Goal: Task Accomplishment & Management: Use online tool/utility

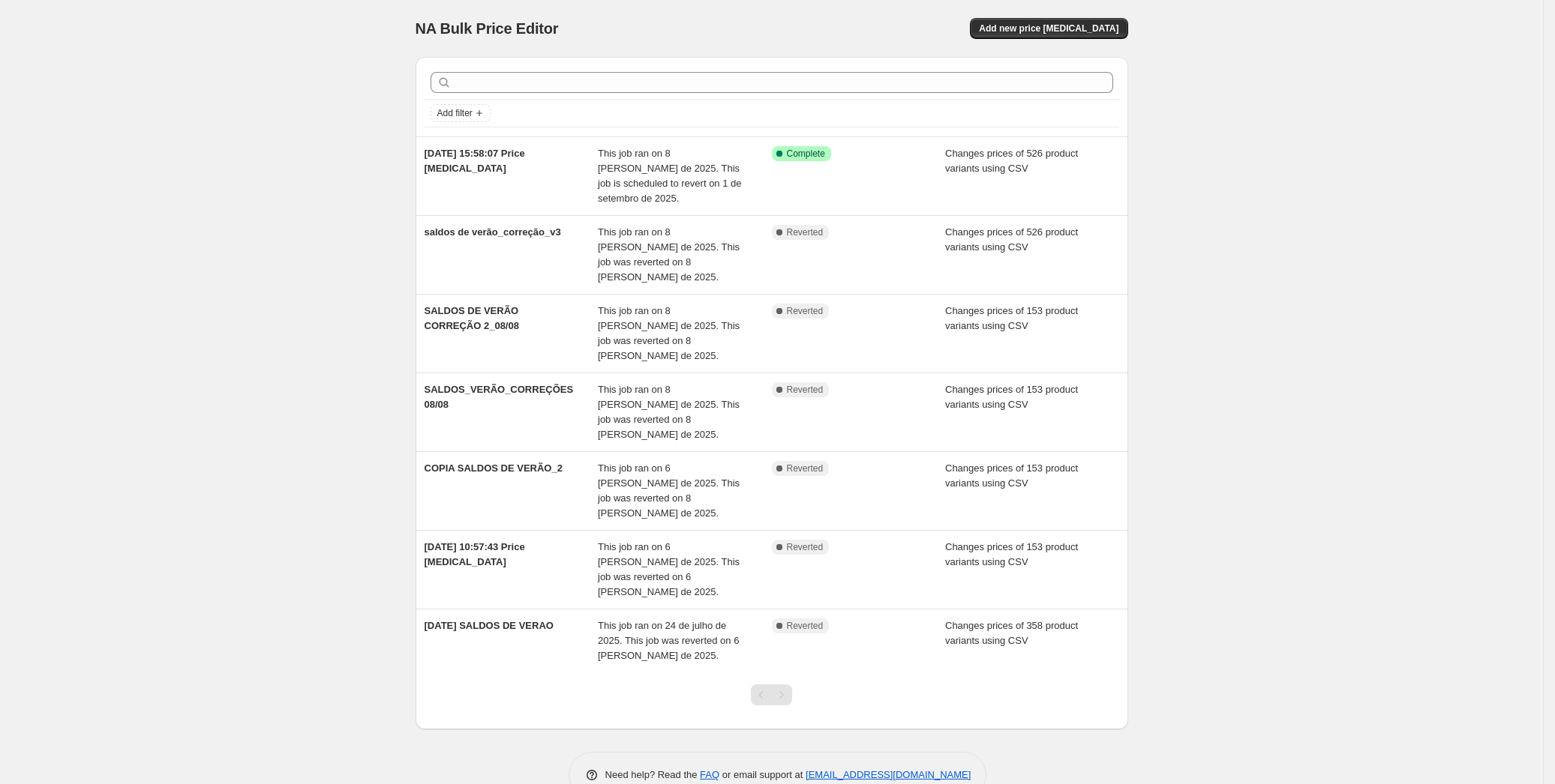
click at [210, 436] on div "NA Bulk Price Editor. This page is ready NA Bulk Price Editor Add new price cha…" at bounding box center [771, 410] width 1543 height 821
click at [1045, 21] on button "Add new price change job" at bounding box center [1049, 29] width 158 height 21
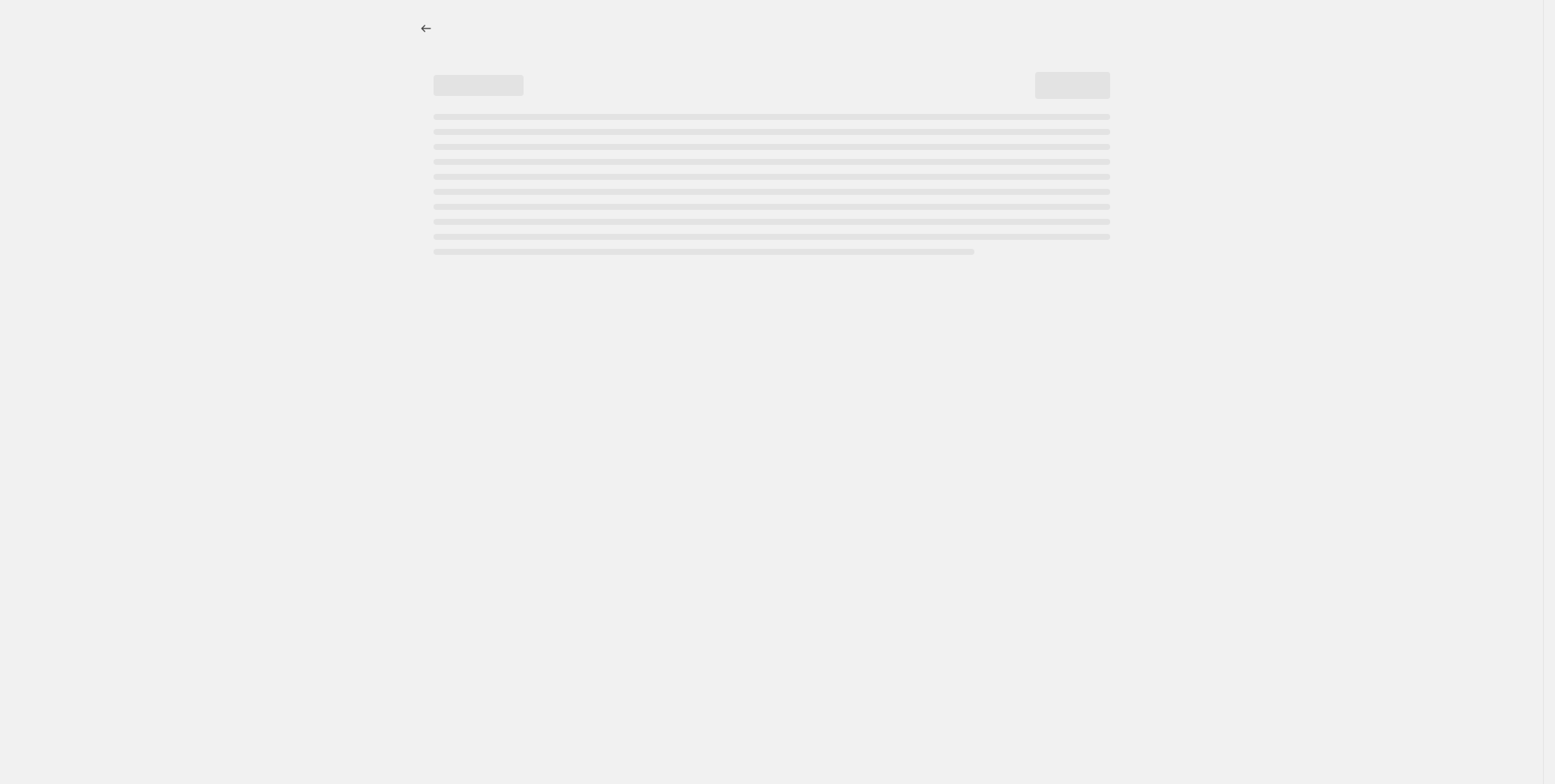
select select "percentage"
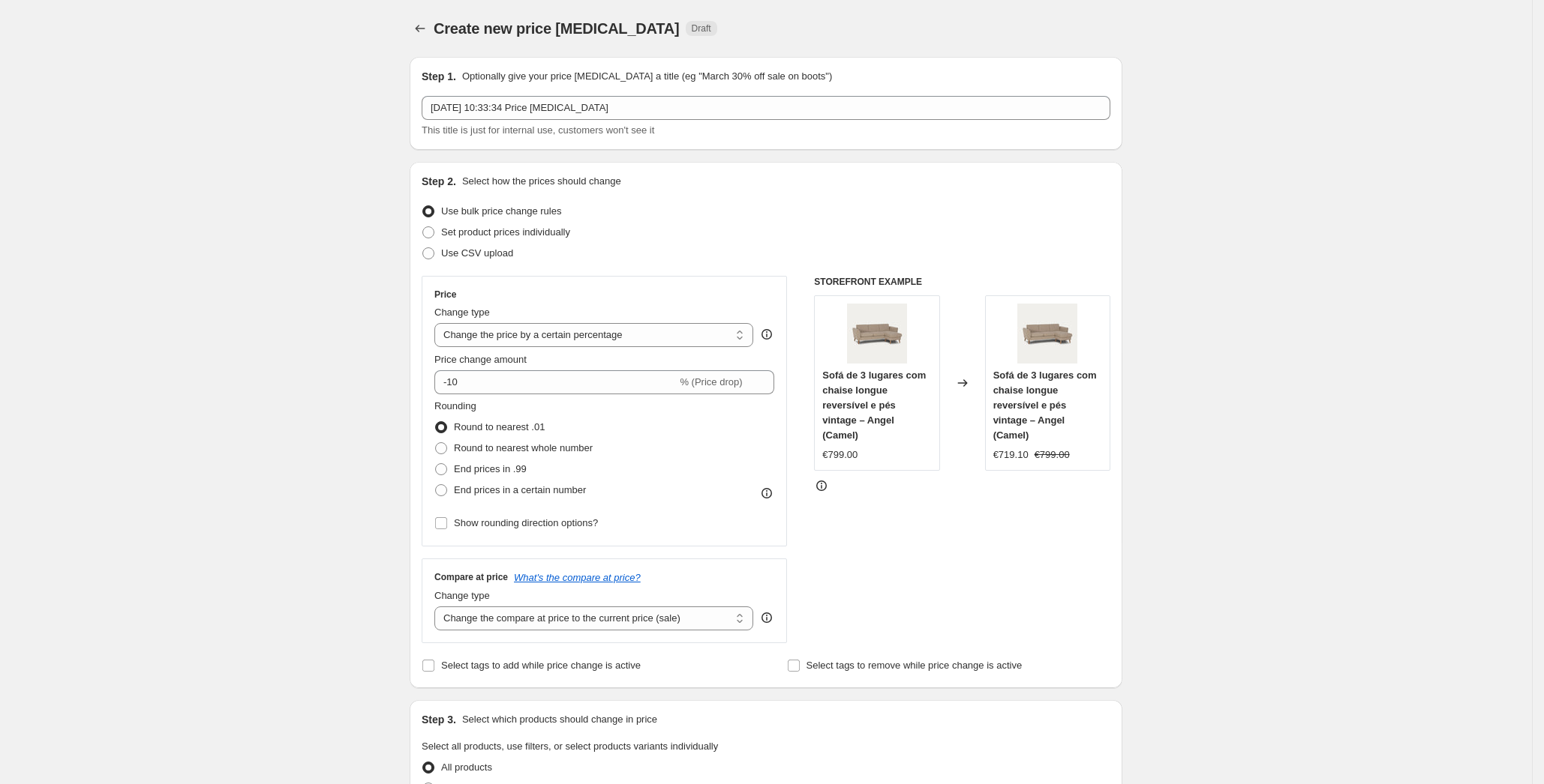
click at [434, 258] on span at bounding box center [428, 253] width 12 height 12
click at [423, 248] on input "Use CSV upload" at bounding box center [423, 247] width 1 height 1
radio input "true"
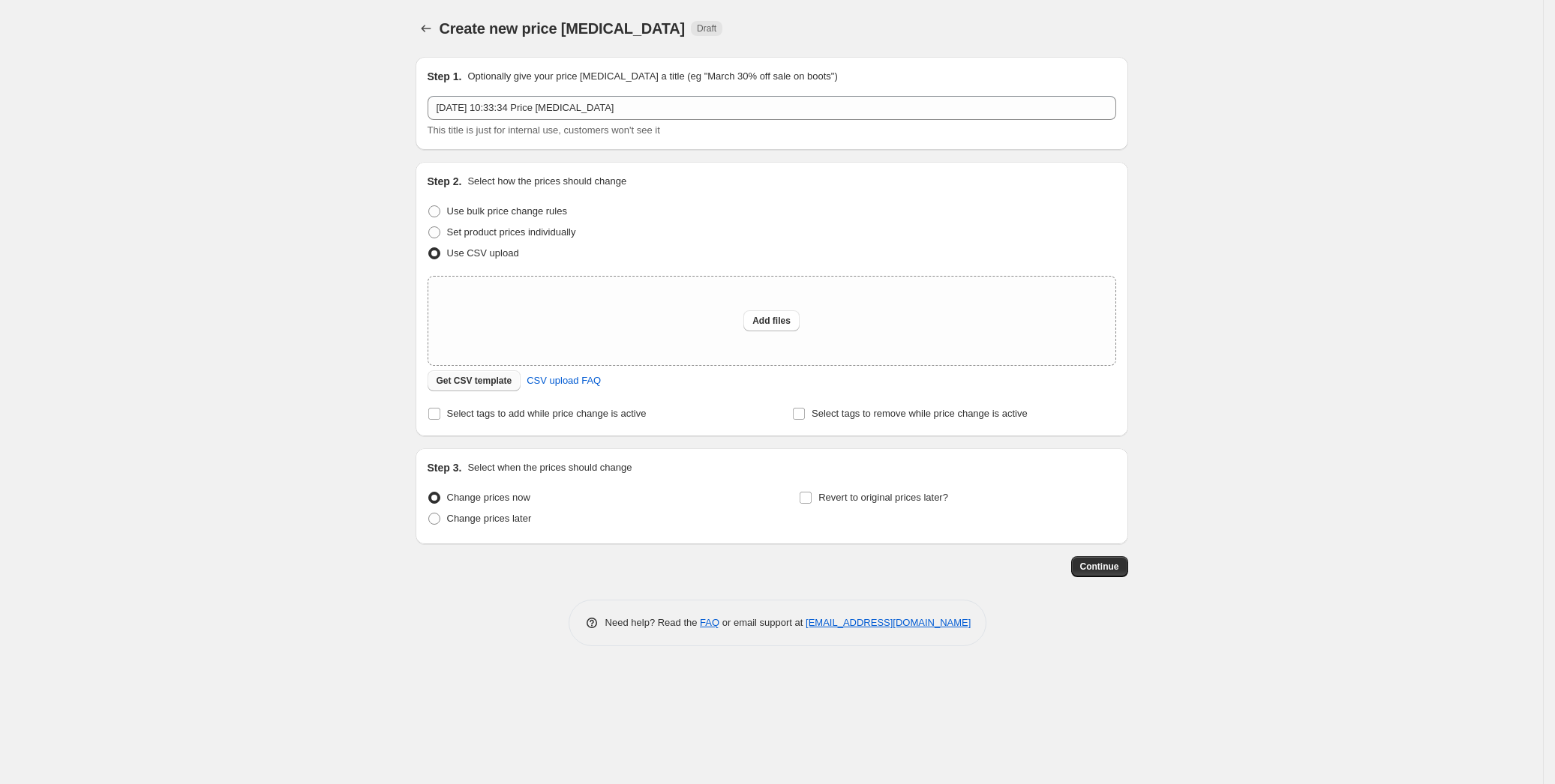
click at [480, 380] on span "Get CSV template" at bounding box center [474, 380] width 76 height 12
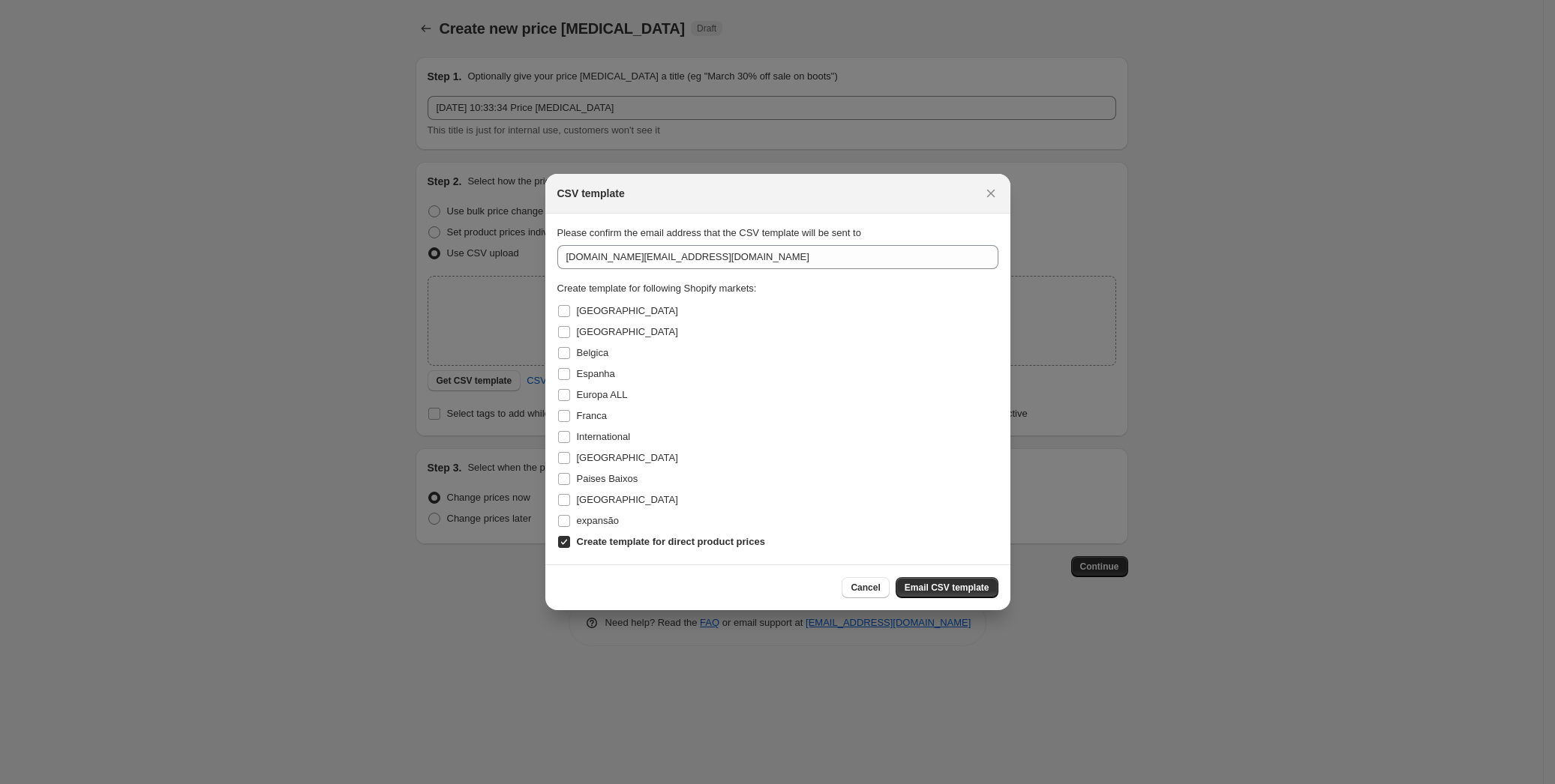
click at [562, 544] on input "Create template for direct product prices" at bounding box center [564, 542] width 12 height 12
checkbox input "false"
click at [561, 503] on input "Portugal" at bounding box center [564, 500] width 12 height 12
checkbox input "true"
click at [565, 378] on input "Espanha" at bounding box center [564, 374] width 12 height 12
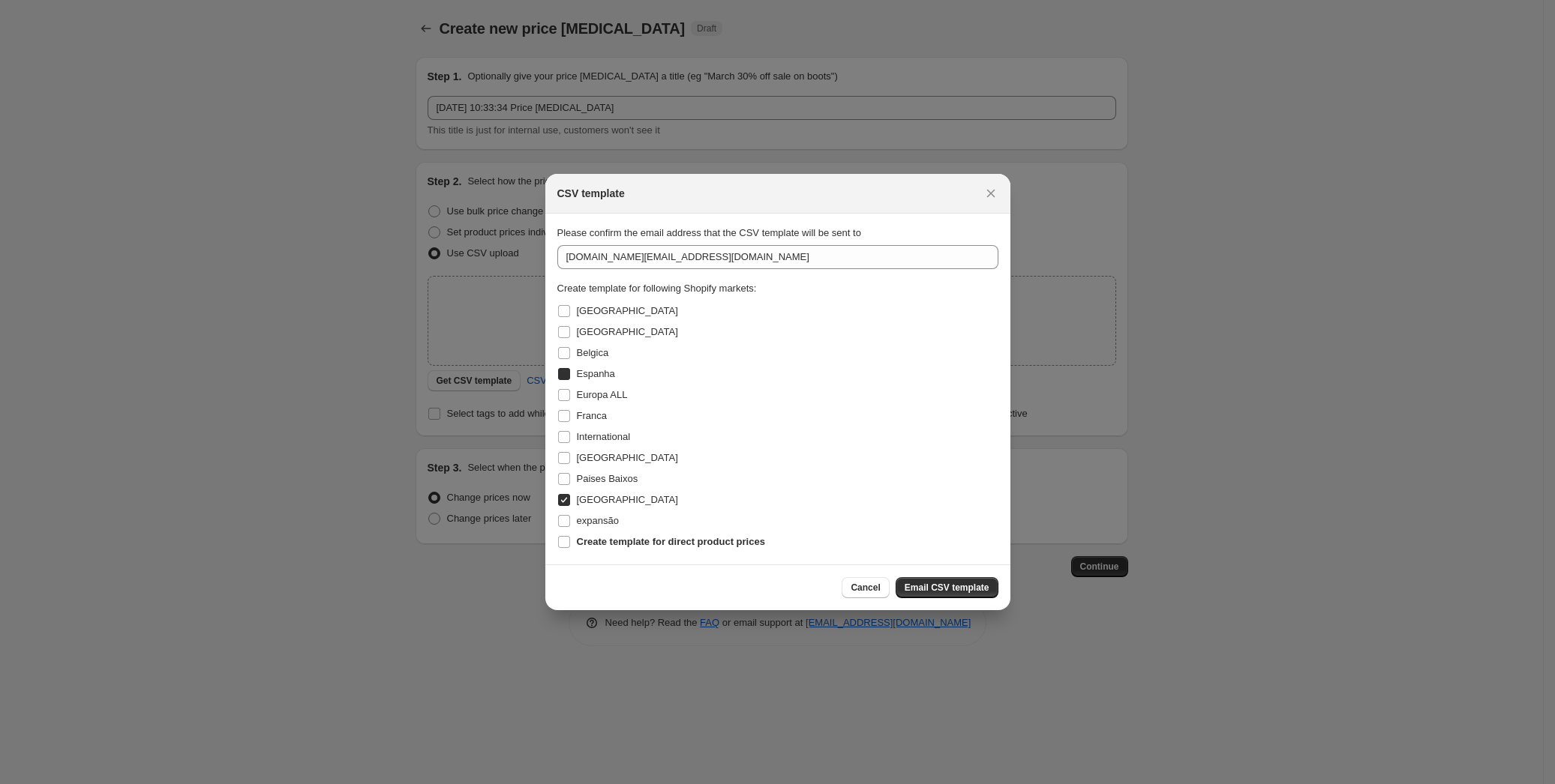
checkbox input "true"
drag, startPoint x: 556, startPoint y: 311, endPoint x: 562, endPoint y: 334, distance: 23.8
click at [558, 311] on input "Alemanha" at bounding box center [564, 311] width 12 height 12
checkbox input "true"
click at [563, 331] on input "Austria" at bounding box center [564, 332] width 12 height 12
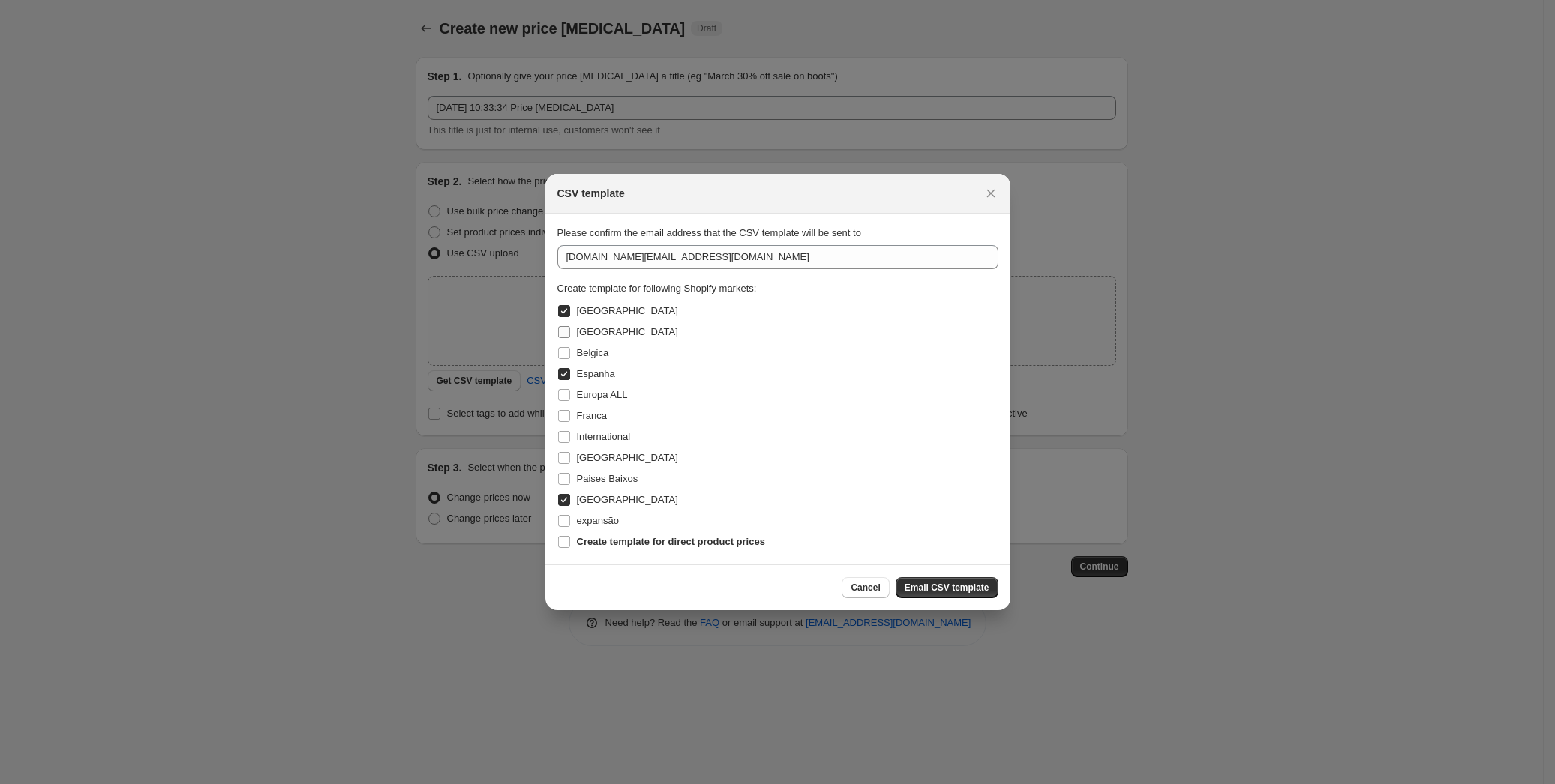
checkbox input "true"
click at [562, 354] on input "Belgica" at bounding box center [564, 353] width 12 height 12
checkbox input "true"
click at [563, 416] on input "Franca" at bounding box center [564, 416] width 12 height 12
checkbox input "true"
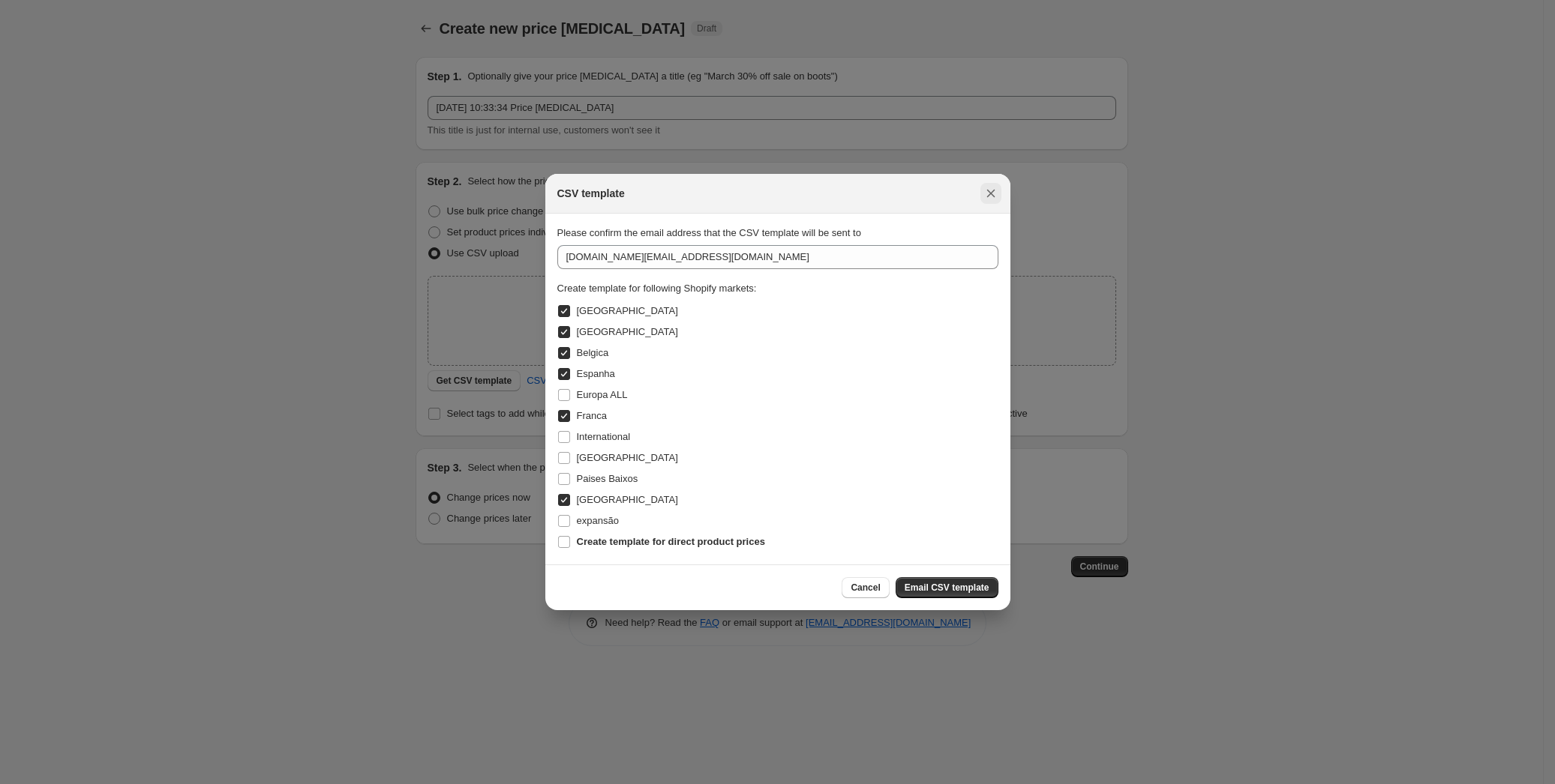
click at [990, 191] on icon "Close" at bounding box center [990, 193] width 15 height 15
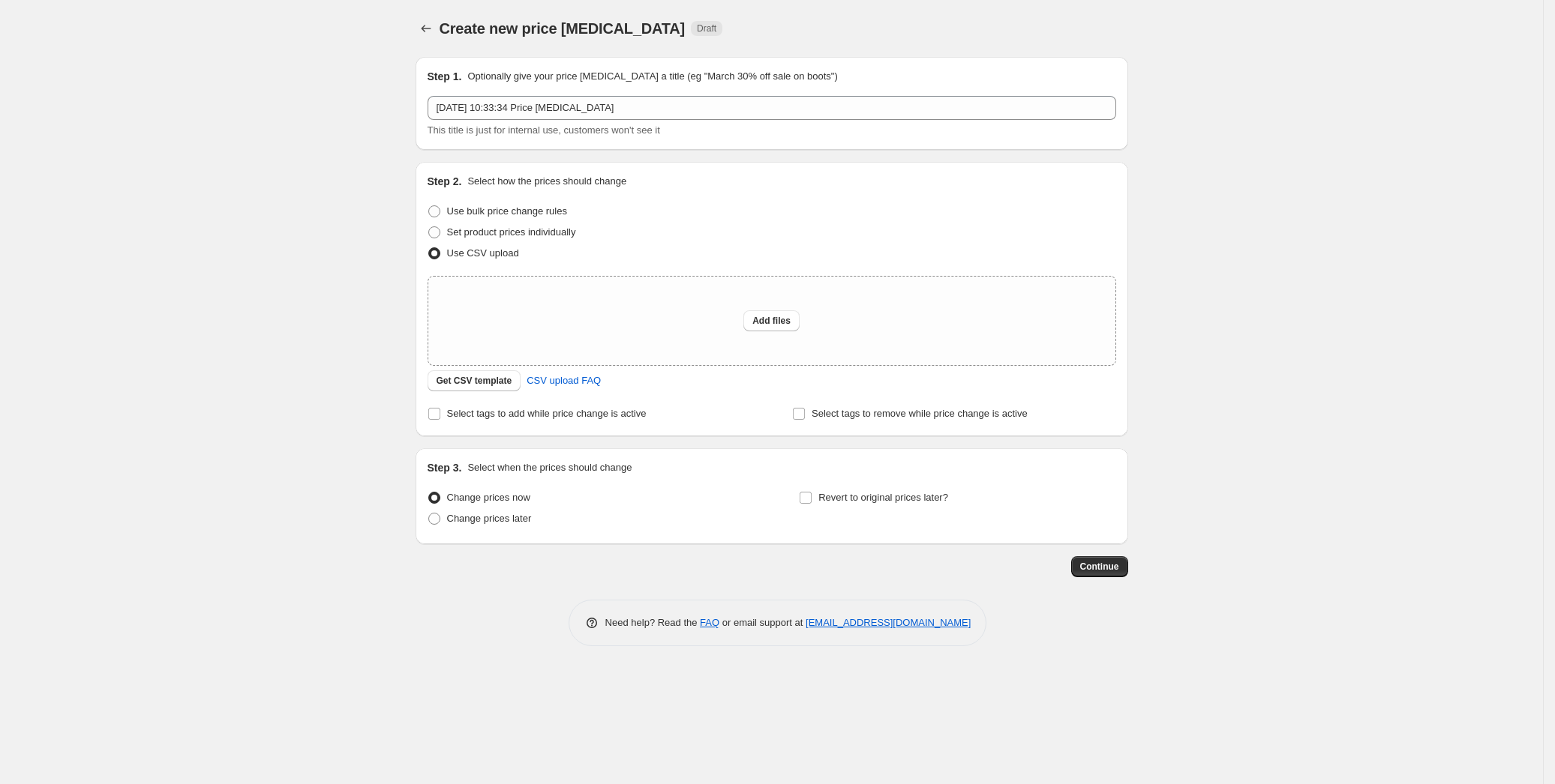
click at [283, 302] on div "Create new price change job. This page is ready Create new price change job Dra…" at bounding box center [771, 392] width 1543 height 784
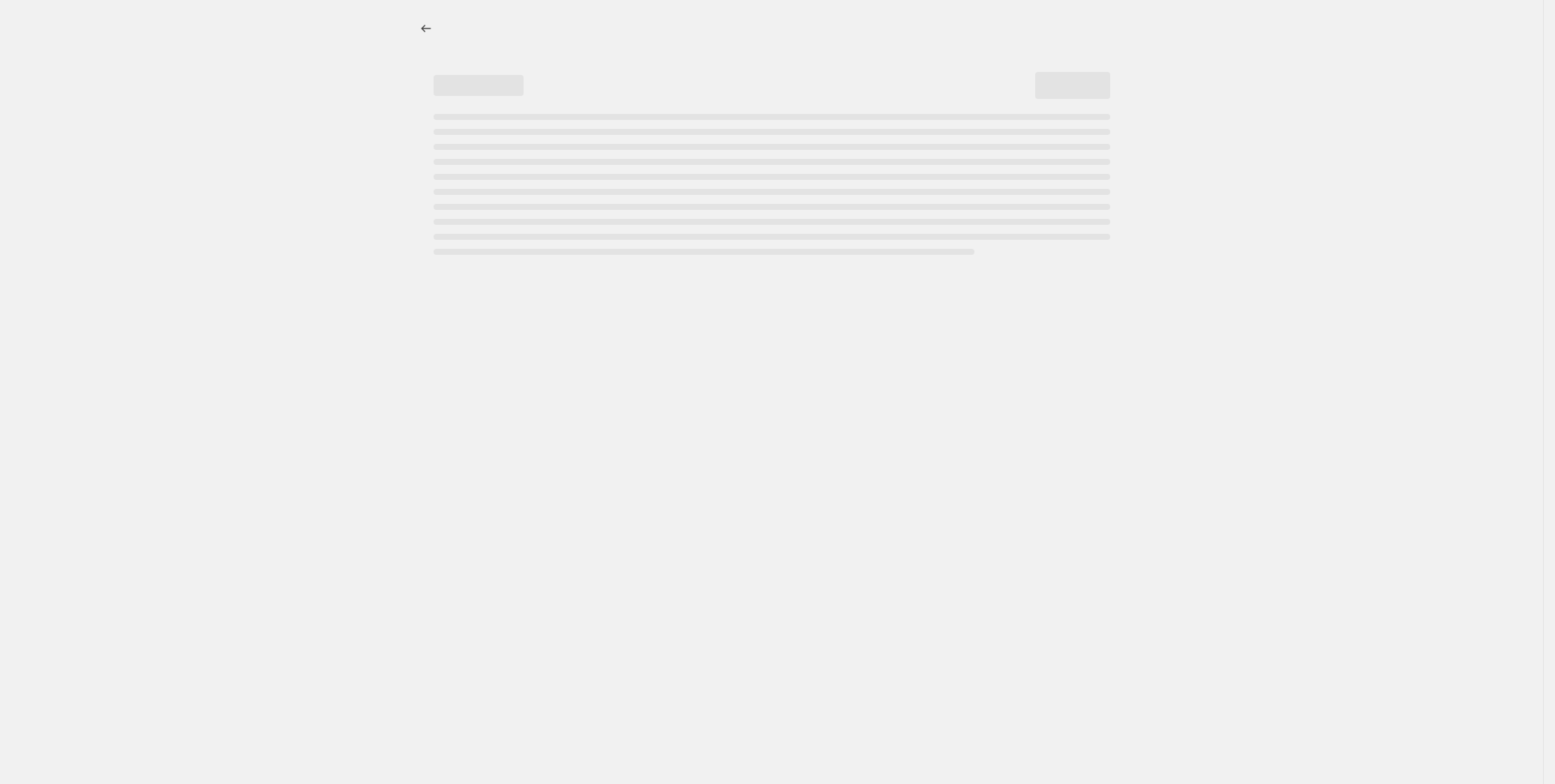
select select "percentage"
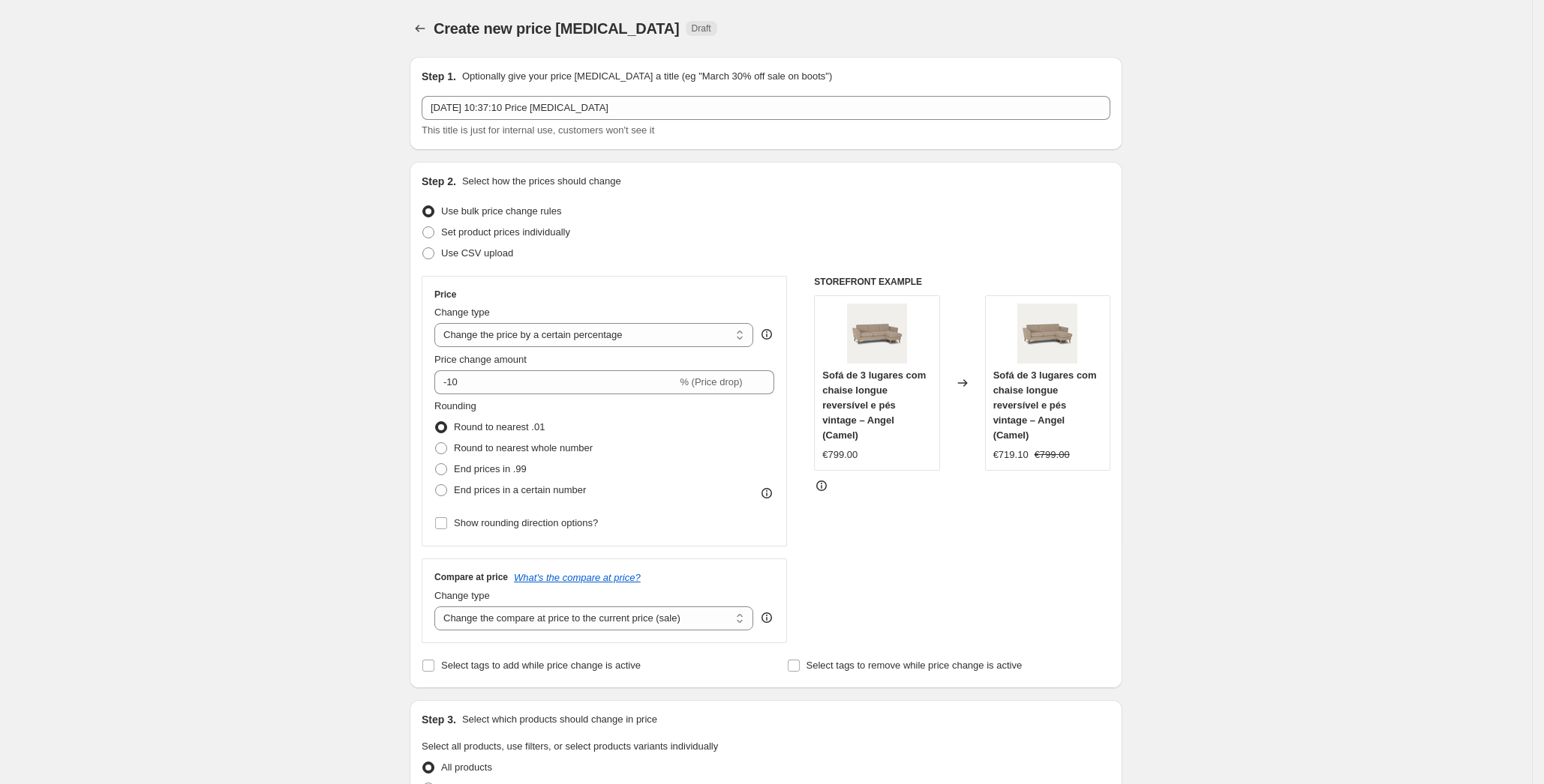
click at [432, 259] on span at bounding box center [428, 253] width 12 height 12
click at [423, 248] on input "Use CSV upload" at bounding box center [423, 247] width 1 height 1
radio input "true"
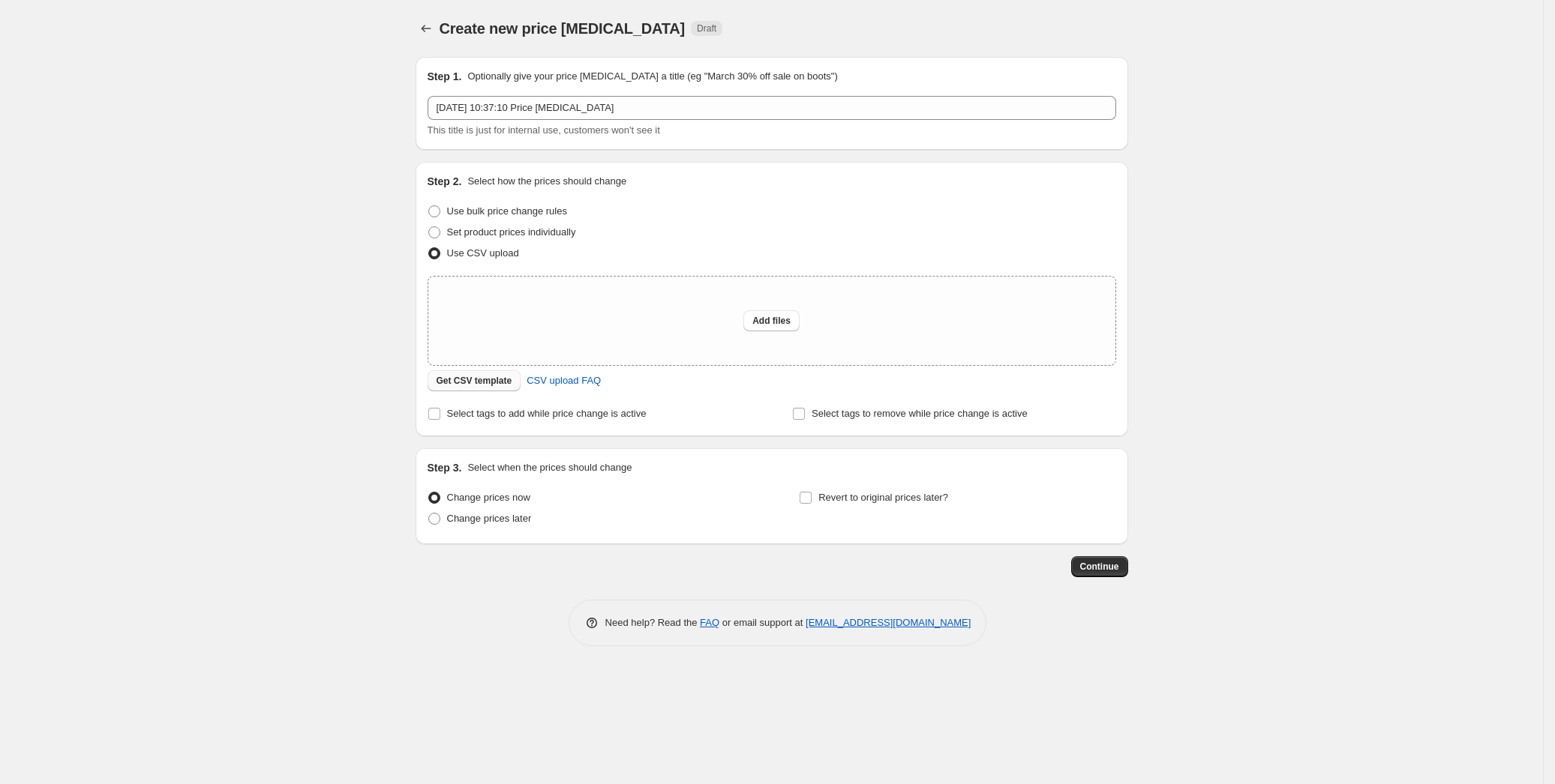
click at [480, 379] on span "Get CSV template" at bounding box center [474, 380] width 76 height 12
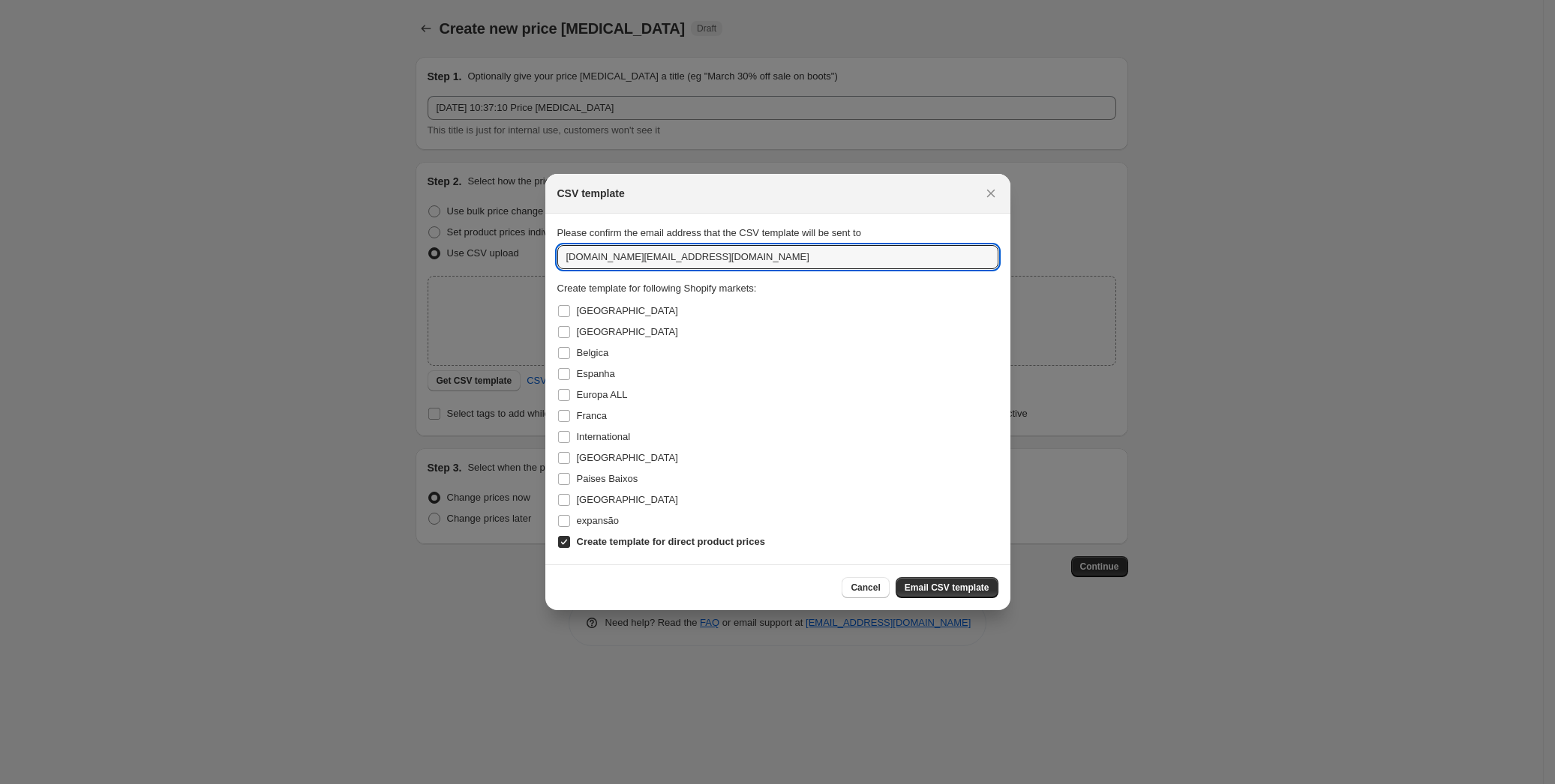
drag, startPoint x: 603, startPoint y: 258, endPoint x: 515, endPoint y: 259, distance: 88.0
click at [515, 784] on div "CSV template Please confirm the email address that the CSV template will be sen…" at bounding box center [778, 784] width 1555 height 0
type input "daniela.claro@budwing.com"
click at [819, 420] on div "Franca" at bounding box center [778, 417] width 441 height 21
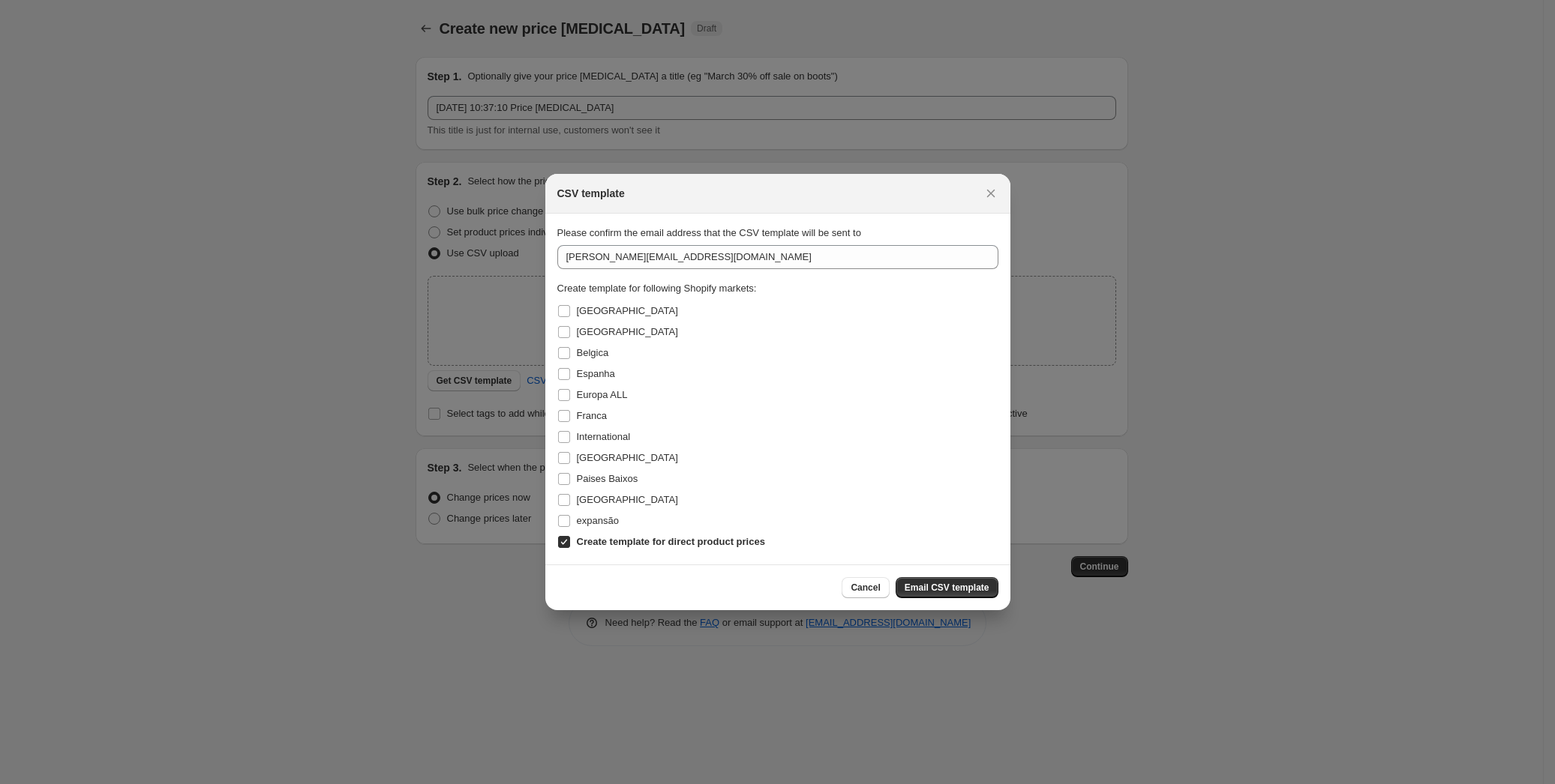
click at [563, 544] on input "Create template for direct product prices" at bounding box center [564, 542] width 12 height 12
checkbox input "false"
click at [565, 498] on input "Portugal" at bounding box center [564, 500] width 12 height 12
checkbox input "true"
click at [564, 375] on input "Espanha" at bounding box center [564, 374] width 12 height 12
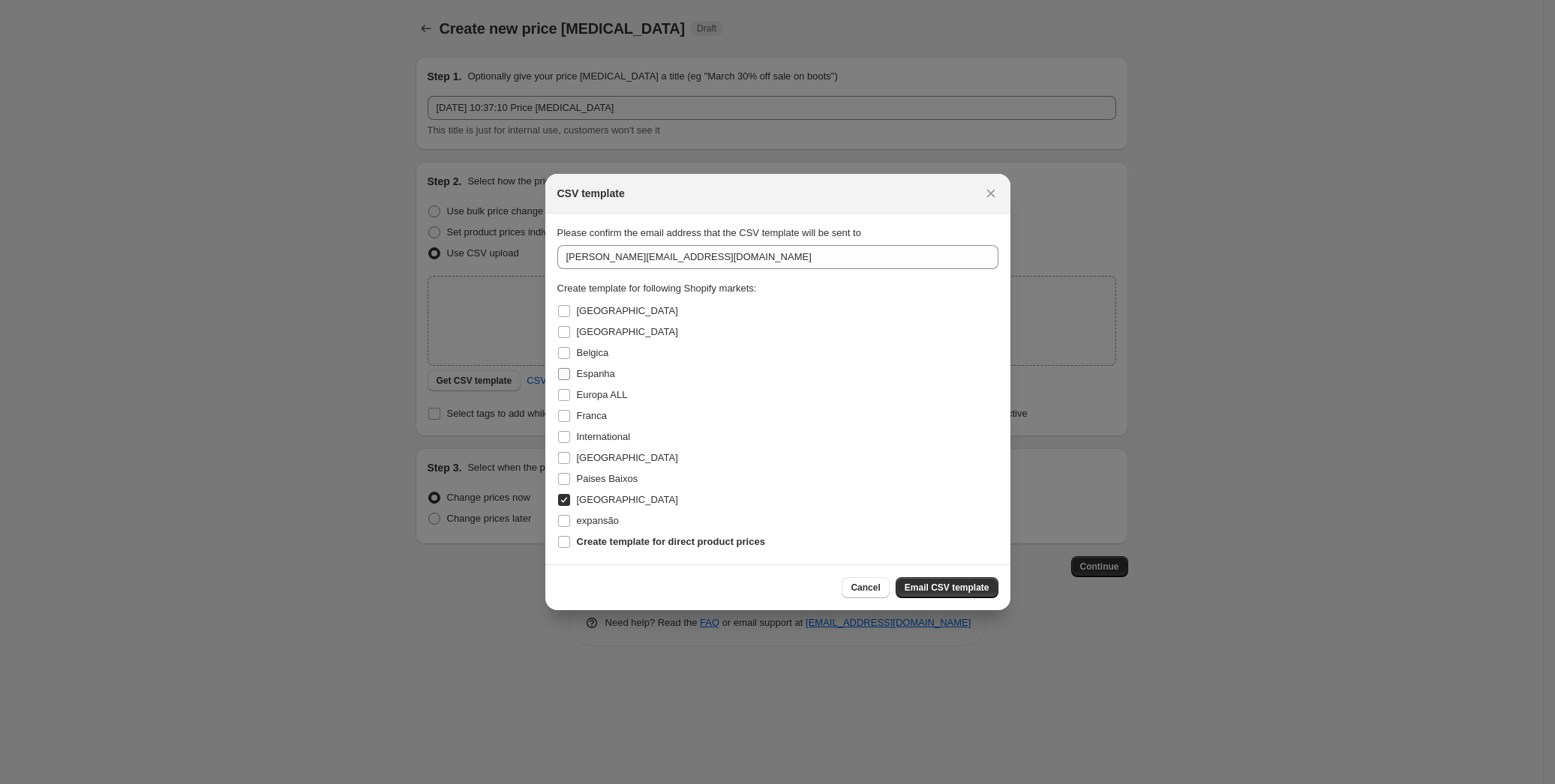
checkbox input "true"
click at [562, 311] on input "Alemanha" at bounding box center [564, 311] width 12 height 12
checkbox input "true"
click at [563, 339] on input "Austria" at bounding box center [564, 332] width 12 height 12
checkbox input "true"
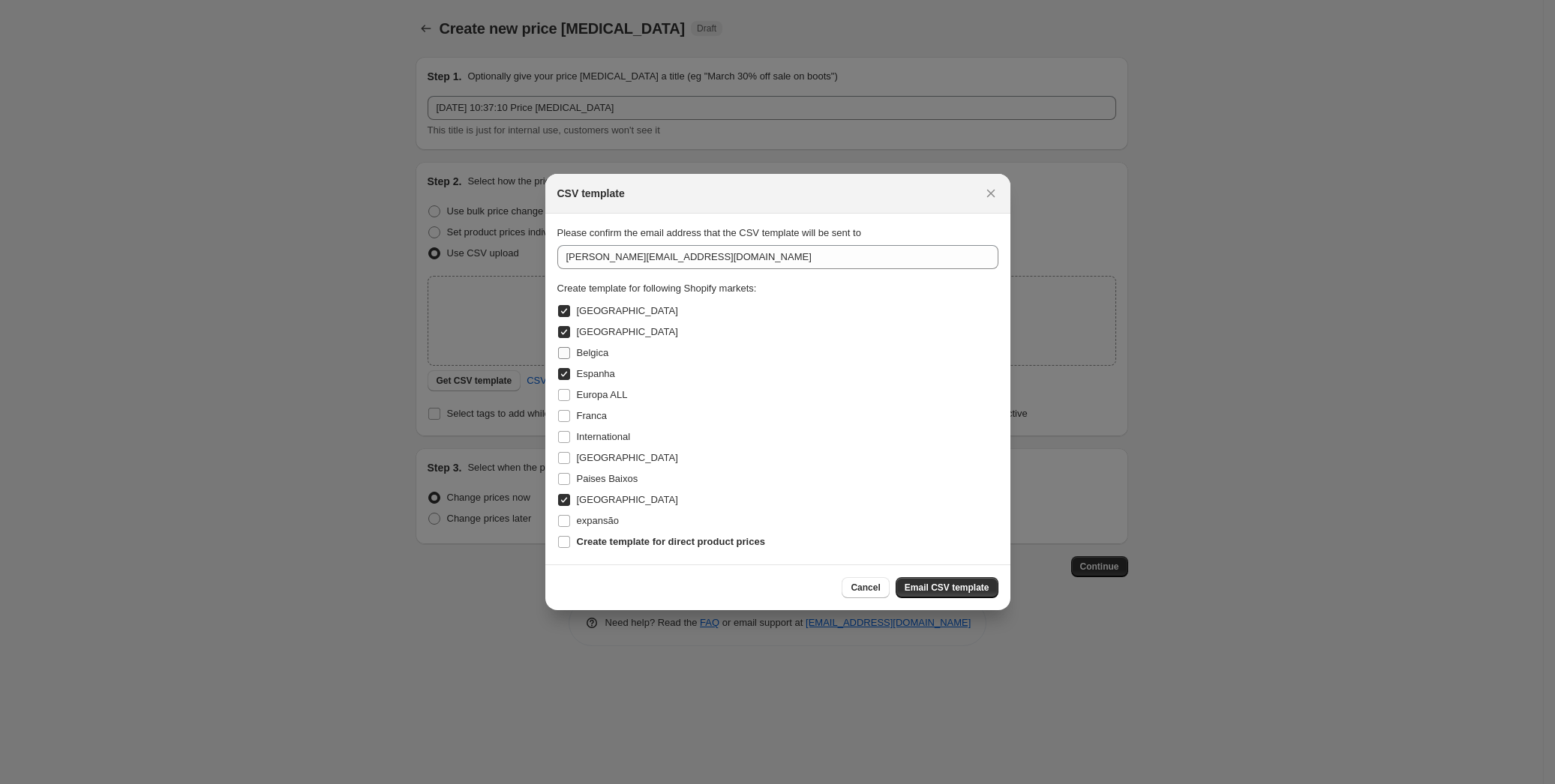
click at [567, 352] on input "Belgica" at bounding box center [564, 353] width 12 height 12
checkbox input "true"
click at [562, 419] on input "Franca" at bounding box center [564, 416] width 12 height 12
checkbox input "true"
click at [565, 439] on input "International" at bounding box center [564, 437] width 12 height 12
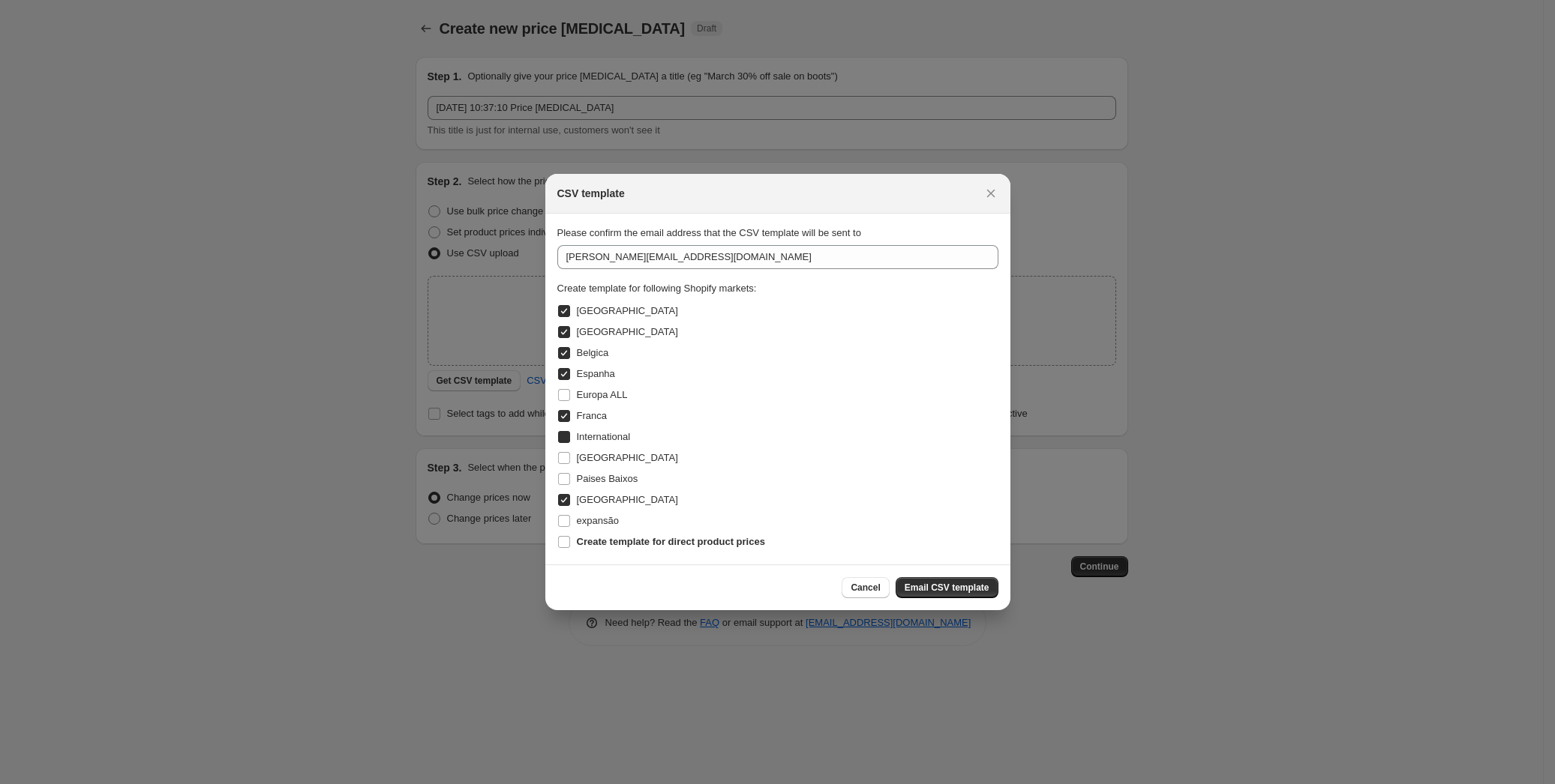
checkbox input "true"
click at [563, 460] on input "Italia" at bounding box center [564, 458] width 12 height 12
checkbox input "true"
click at [564, 484] on input "Paises Baixos" at bounding box center [564, 479] width 12 height 12
checkbox input "true"
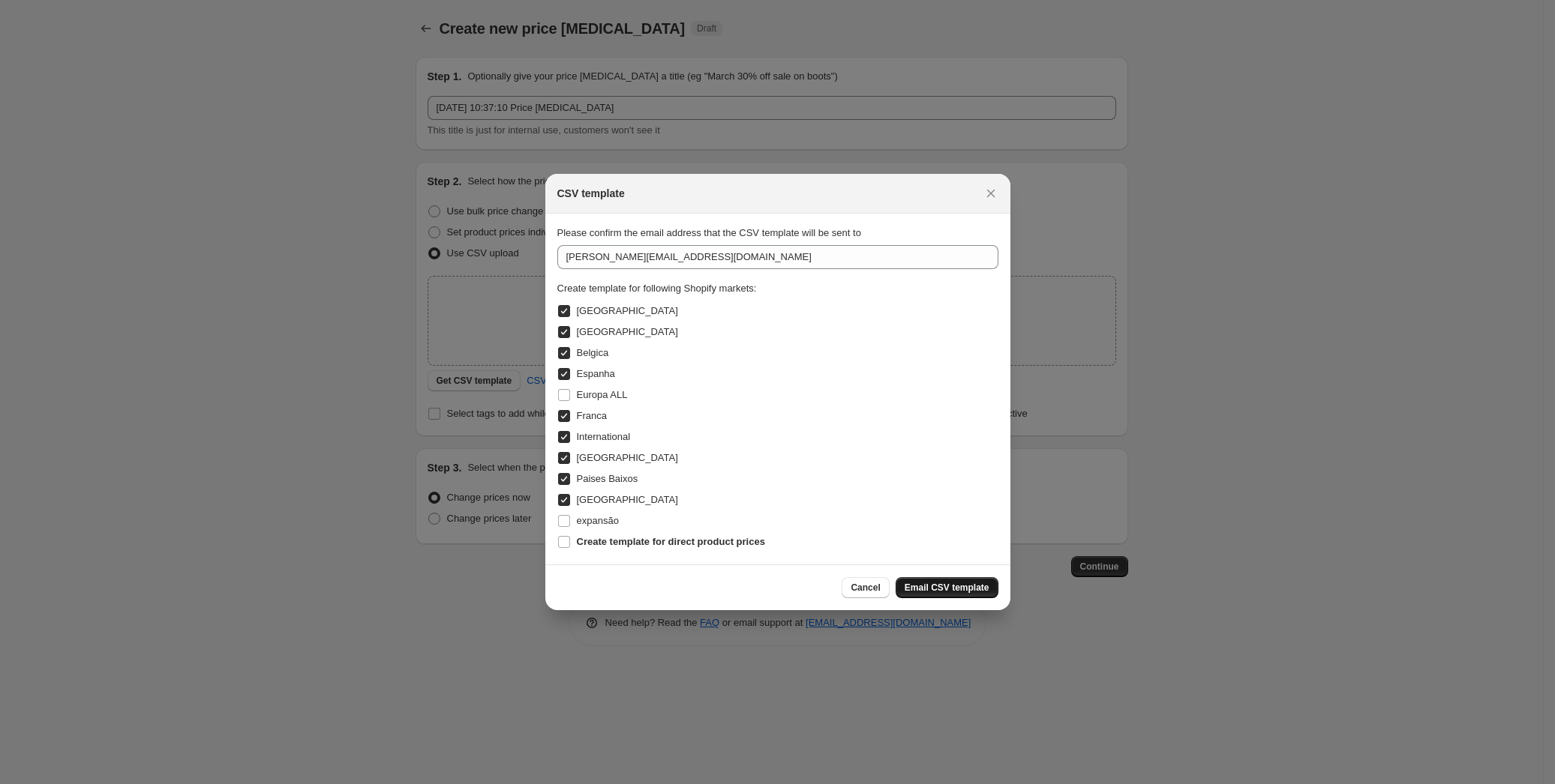
click at [944, 586] on span "Email CSV template" at bounding box center [946, 588] width 85 height 12
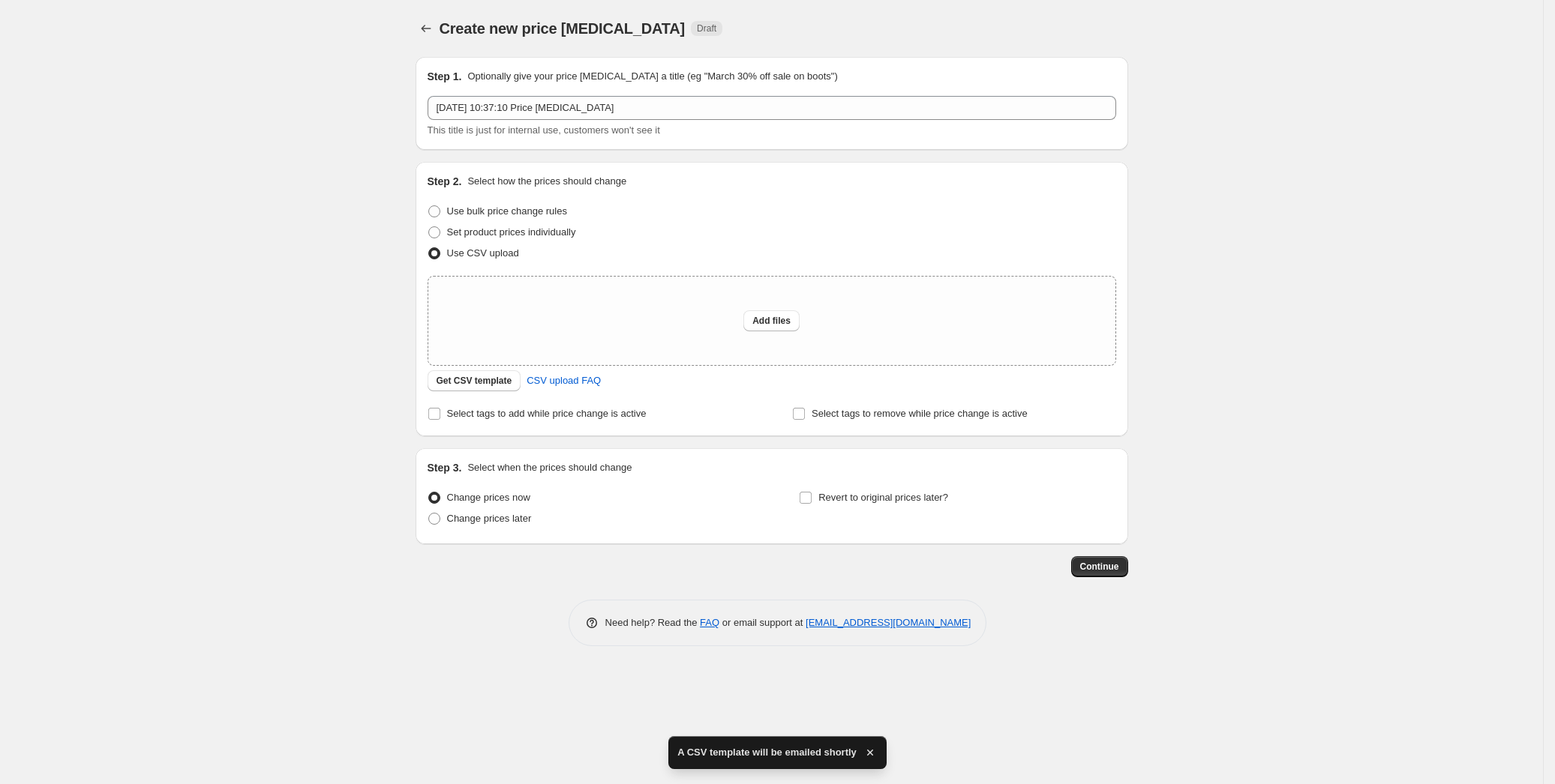
click at [185, 241] on div "Create new price change job. This page is ready Create new price change job Dra…" at bounding box center [771, 392] width 1543 height 784
click at [214, 311] on div "Create new price change job. This page is ready Create new price change job Dra…" at bounding box center [771, 392] width 1543 height 784
